Goal: Check status

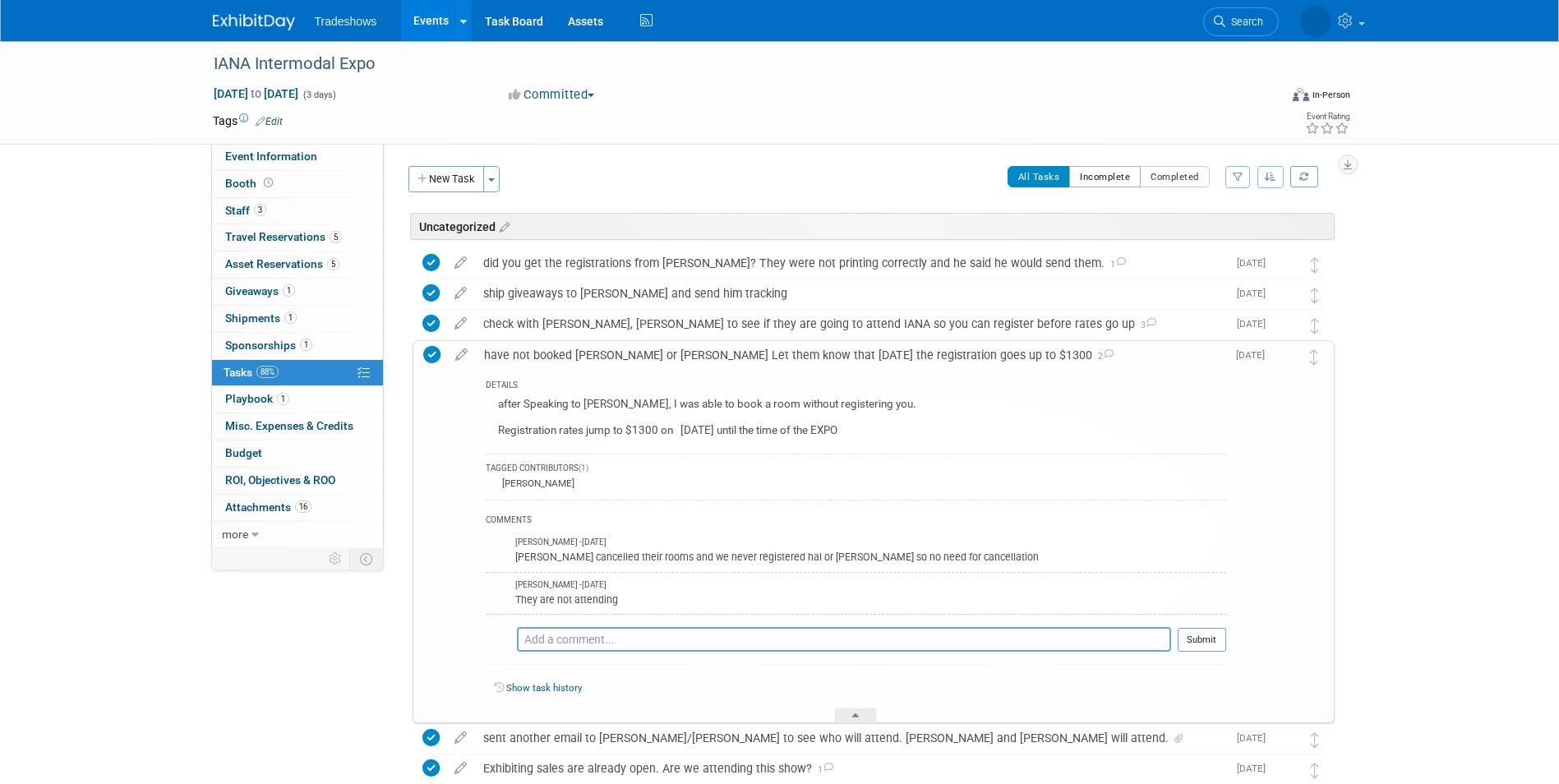
click at [1094, 172] on button "Incomplete" at bounding box center [1105, 177] width 71 height 22
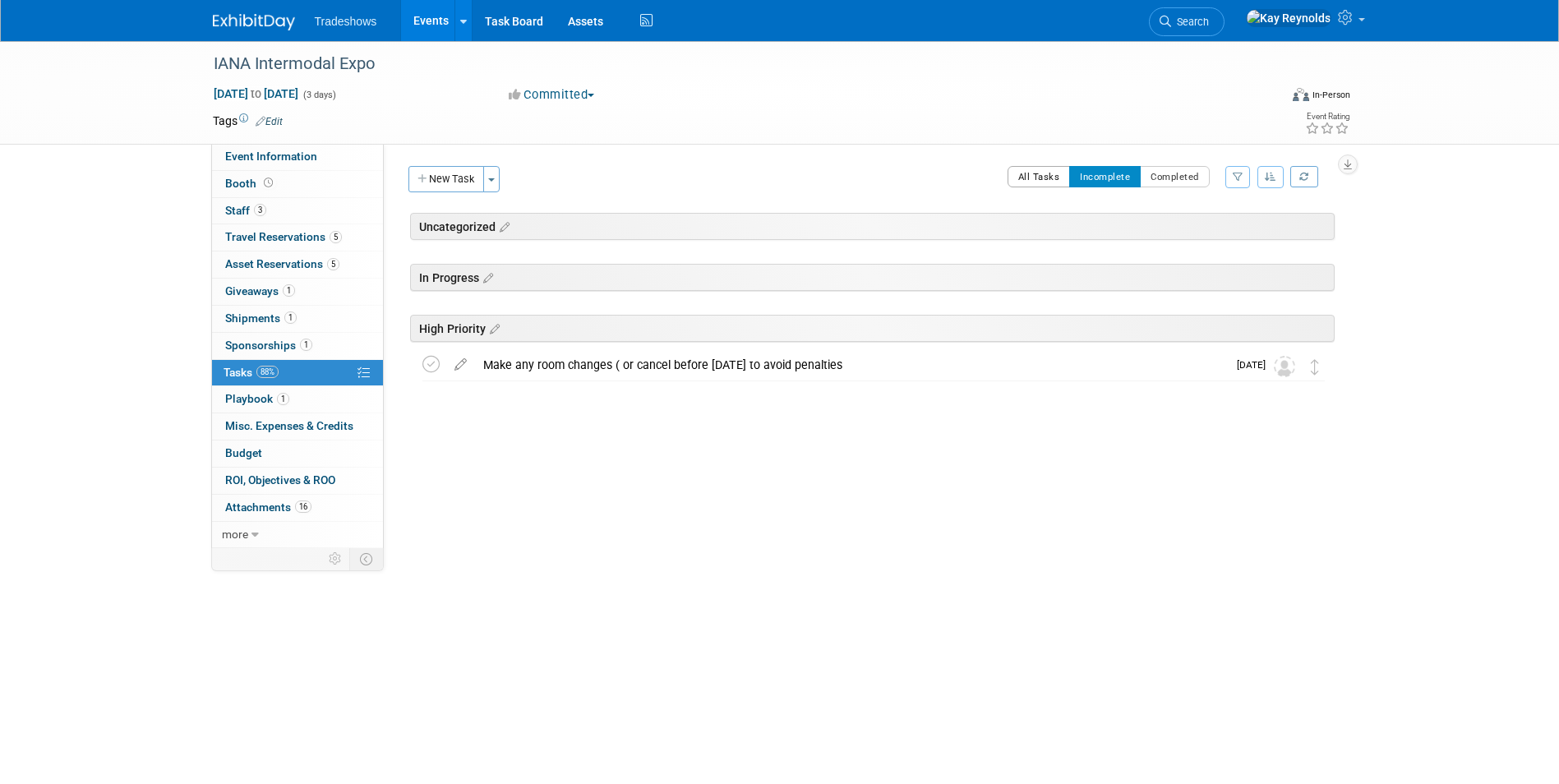
click at [1029, 179] on button "All Tasks" at bounding box center [1039, 177] width 63 height 22
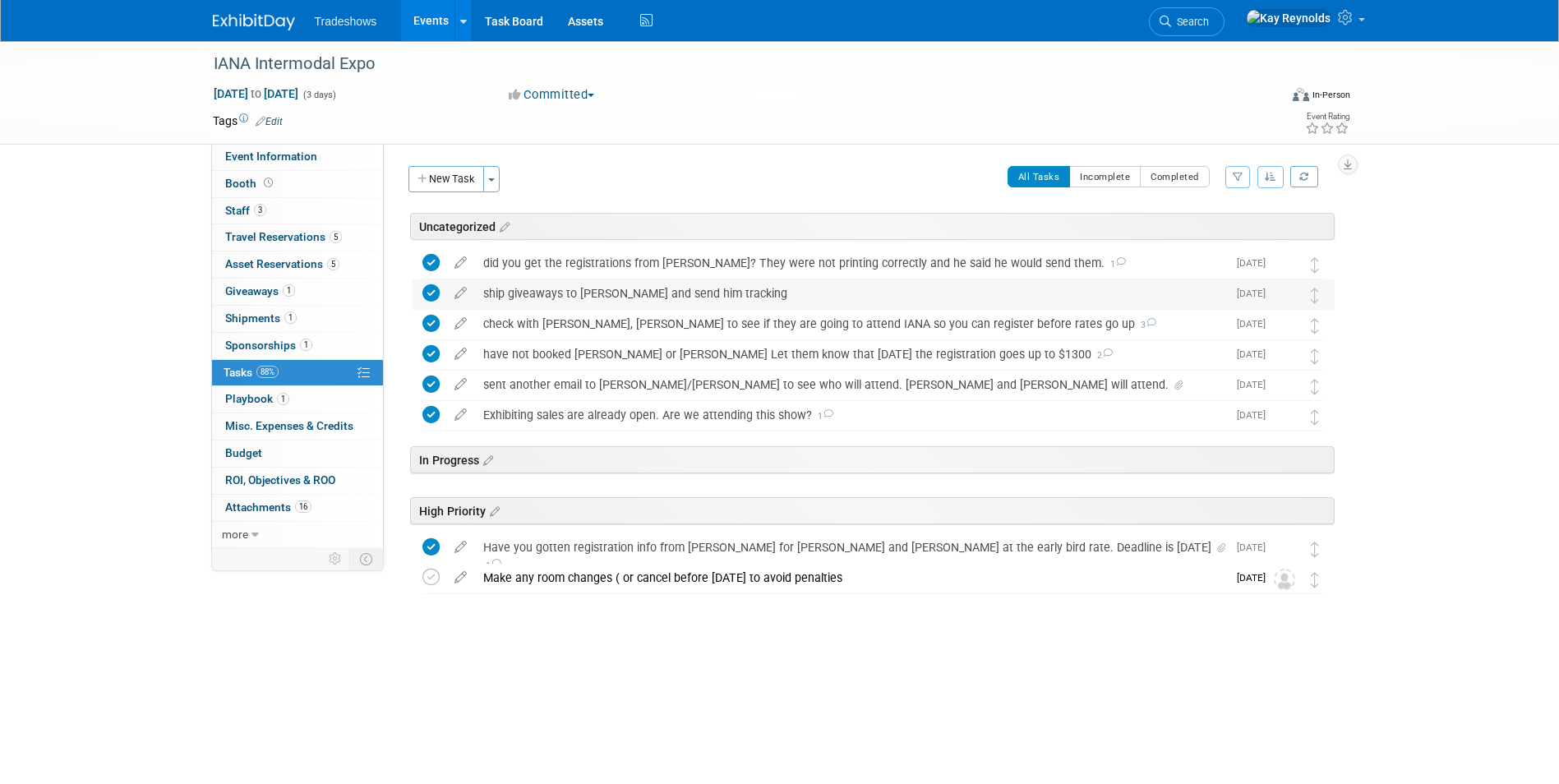
click at [544, 295] on div "ship giveaways to [PERSON_NAME] and send him tracking" at bounding box center [851, 294] width 752 height 28
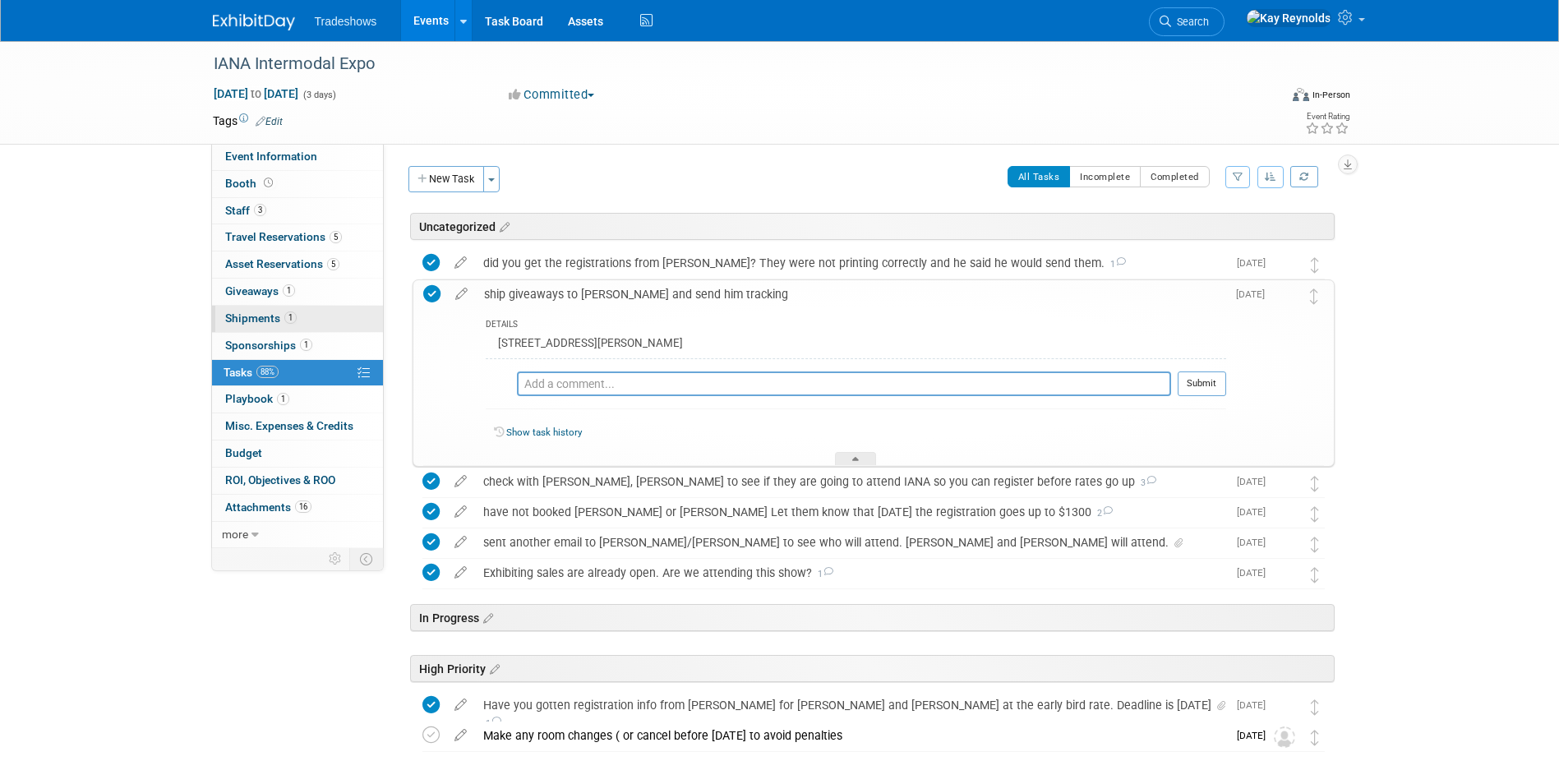
click at [309, 318] on link "1 Shipments 1" at bounding box center [297, 319] width 171 height 26
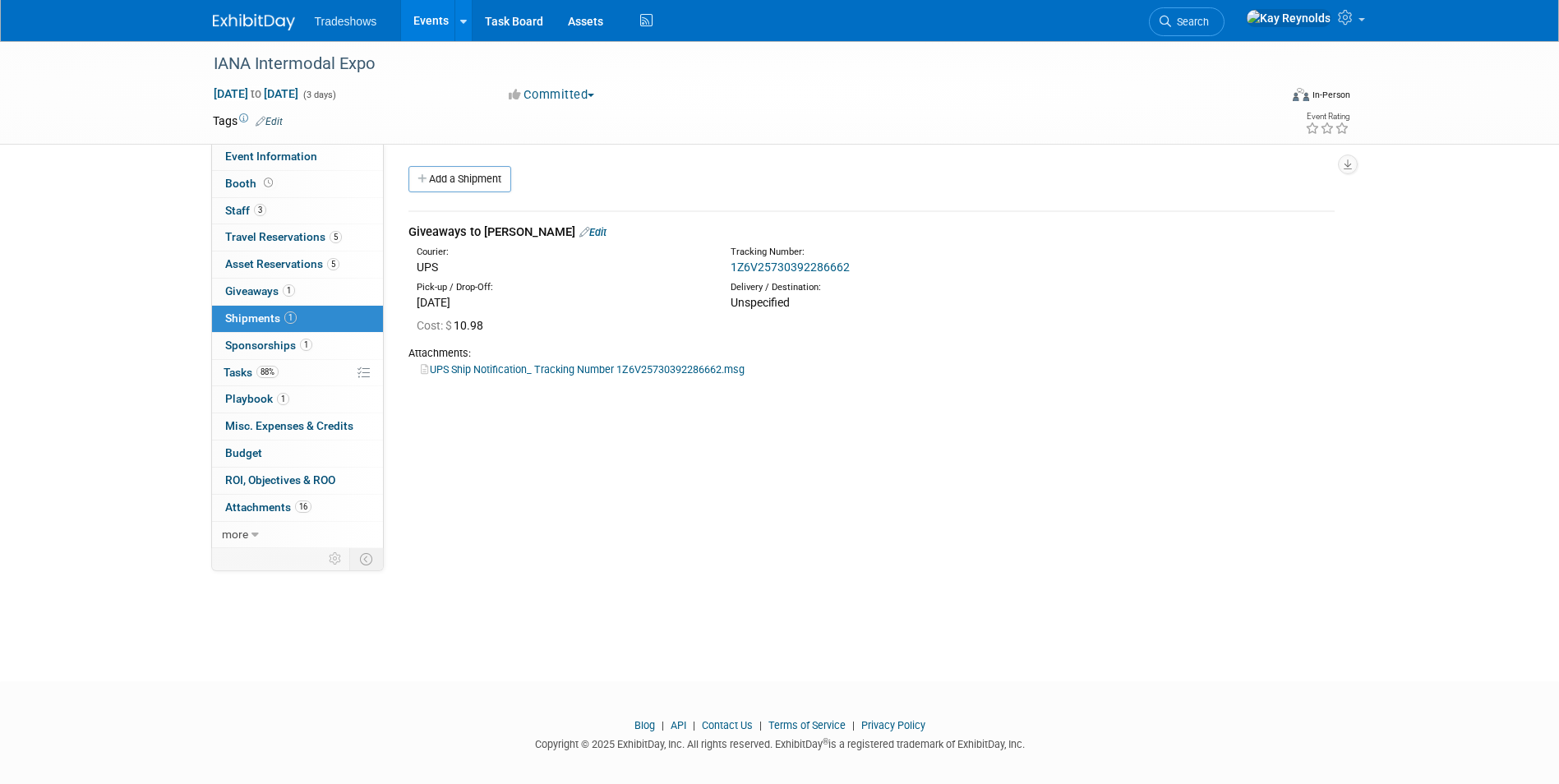
click at [753, 264] on link "1Z6V25730392286662" at bounding box center [790, 267] width 119 height 13
click at [1125, 323] on div "Cost: $ 10.98" at bounding box center [876, 325] width 919 height 17
drag, startPoint x: 861, startPoint y: 266, endPoint x: 829, endPoint y: 270, distance: 32.2
click at [829, 270] on div "1Z6V25730392286662" at bounding box center [914, 267] width 368 height 17
click at [822, 270] on link "1Z6V25730392286662" at bounding box center [790, 267] width 119 height 13
